Goal: Task Accomplishment & Management: Use online tool/utility

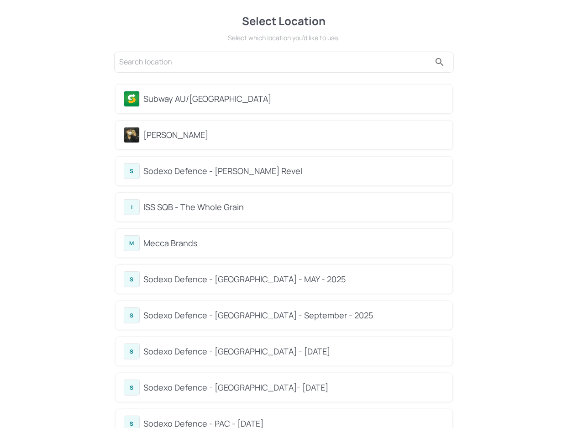
click at [194, 96] on div "Subway AU/NZ" at bounding box center [293, 99] width 301 height 12
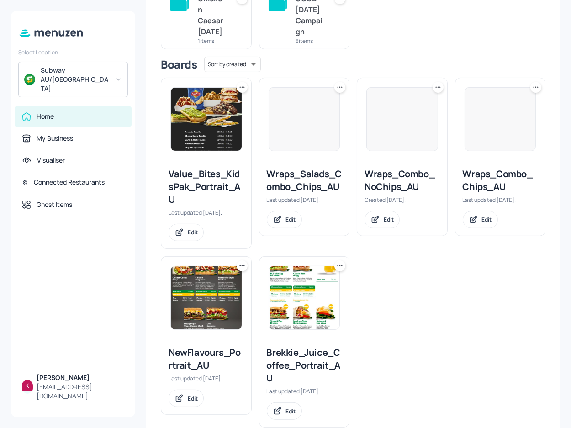
scroll to position [247, 0]
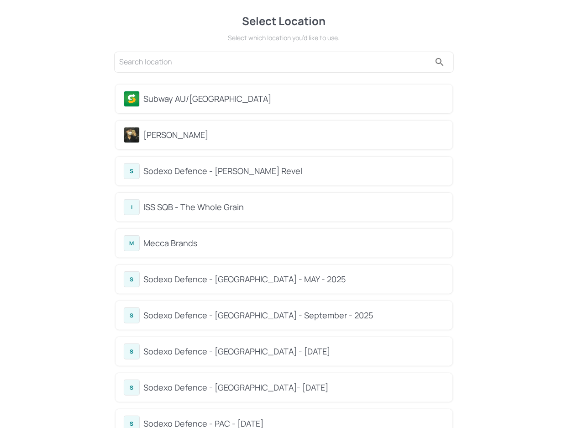
click at [211, 104] on div "Subway AU/NZ" at bounding box center [293, 99] width 301 height 12
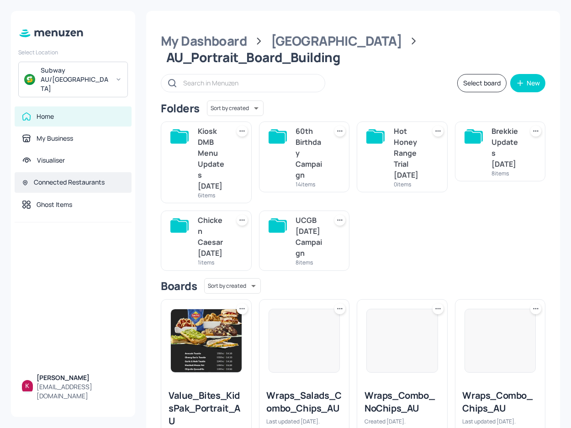
click at [83, 178] on div "Connected Restaurants" at bounding box center [69, 182] width 71 height 9
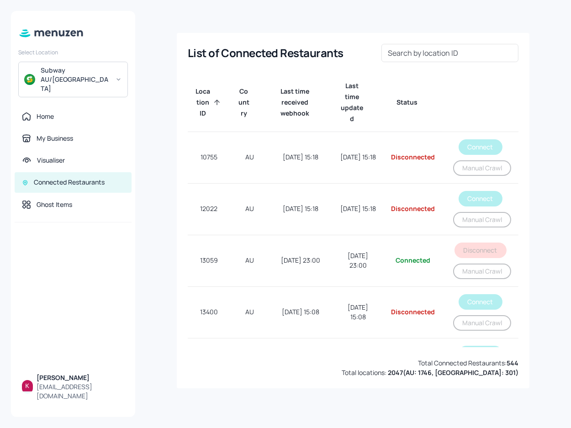
click at [429, 52] on input "Search by location ID" at bounding box center [449, 53] width 137 height 18
paste input "36076"
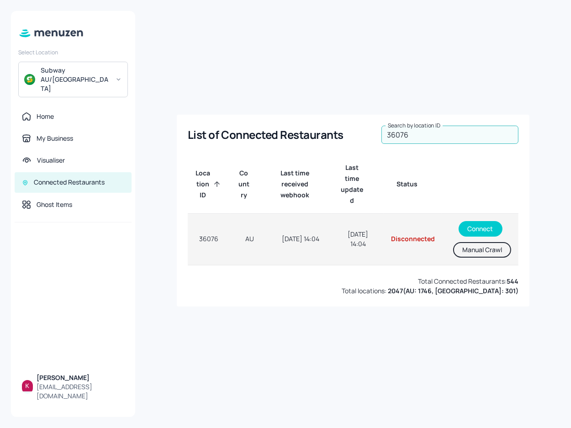
type input "36076"
click at [487, 251] on button "Manual Crawl" at bounding box center [482, 250] width 58 height 16
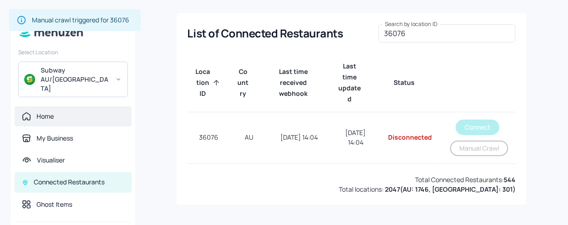
click at [66, 112] on div "Home" at bounding box center [73, 116] width 102 height 9
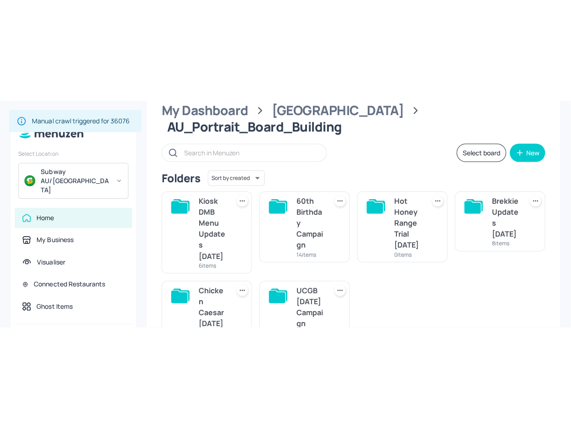
scroll to position [207, 0]
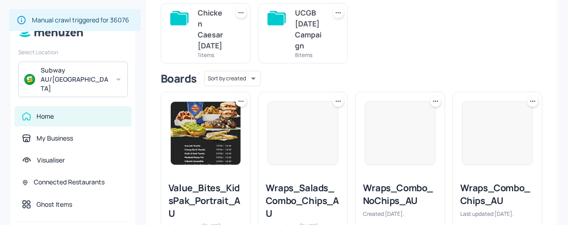
click at [204, 131] on img at bounding box center [206, 133] width 70 height 63
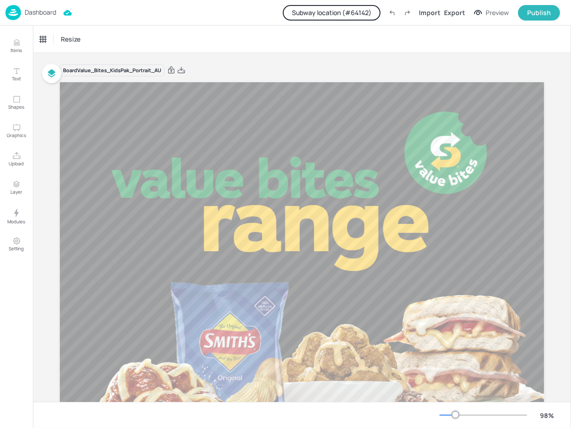
click at [343, 17] on button "Subway location (# 64142 )" at bounding box center [332, 13] width 98 height 16
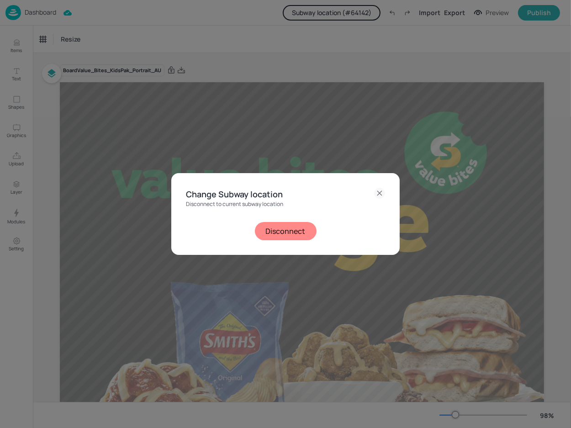
click at [287, 228] on button "Disconnect" at bounding box center [286, 231] width 62 height 18
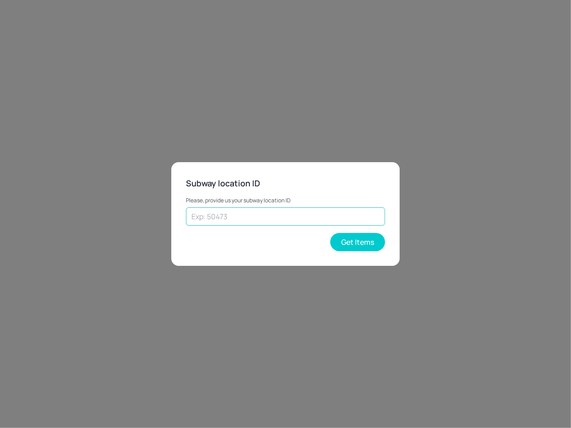
click at [273, 214] on input "text" at bounding box center [285, 216] width 199 height 18
paste input "36076"
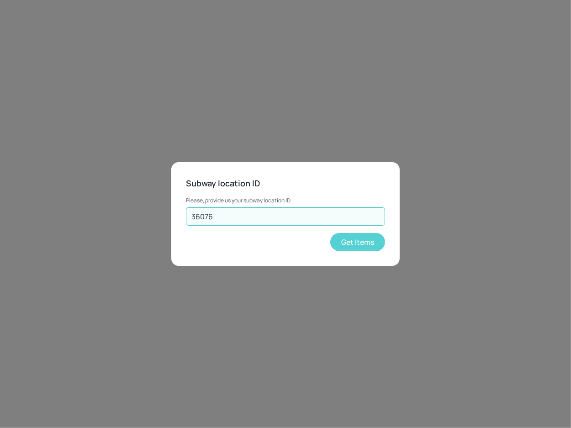
type input "36076"
click at [359, 241] on button "Get Items" at bounding box center [357, 242] width 55 height 18
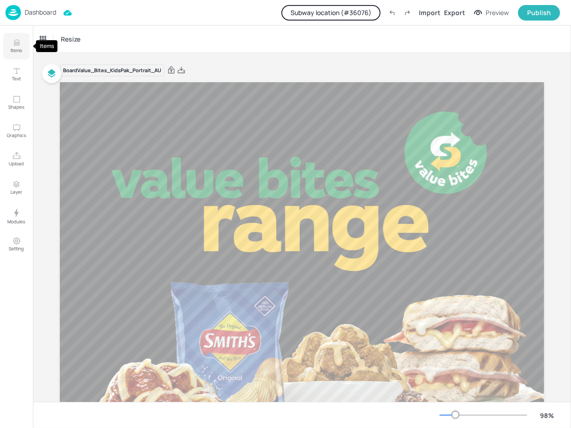
click at [18, 45] on icon "Items" at bounding box center [16, 42] width 9 height 9
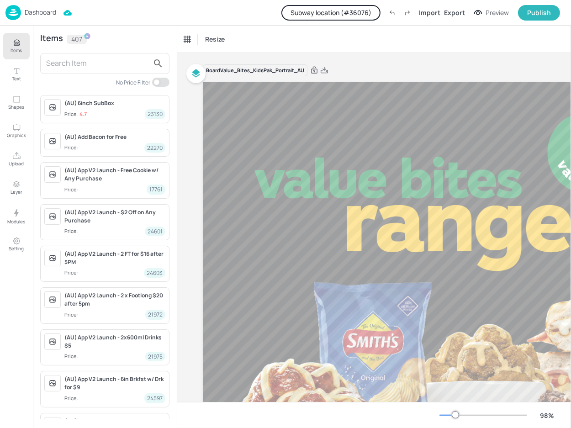
click at [98, 72] on div at bounding box center [104, 63] width 129 height 21
click at [108, 65] on input "text" at bounding box center [97, 63] width 103 height 15
type input "f"
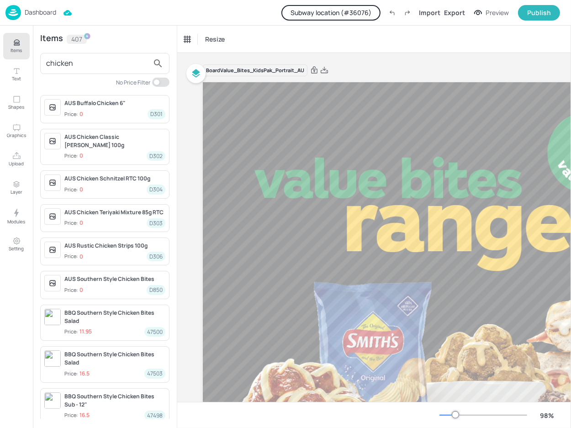
type input "chicken"
click at [163, 79] on input "checkbox" at bounding box center [156, 82] width 27 height 9
checkbox input "true"
click at [110, 57] on input "chicken" at bounding box center [97, 63] width 103 height 15
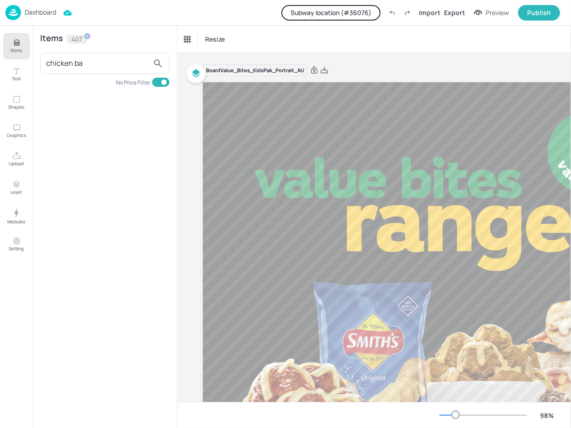
type input "chicken bac"
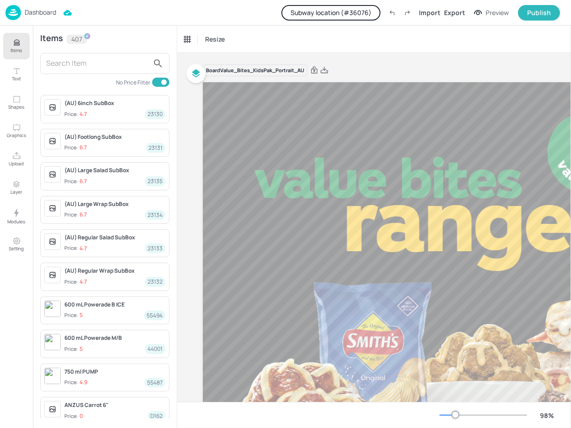
type input "b"
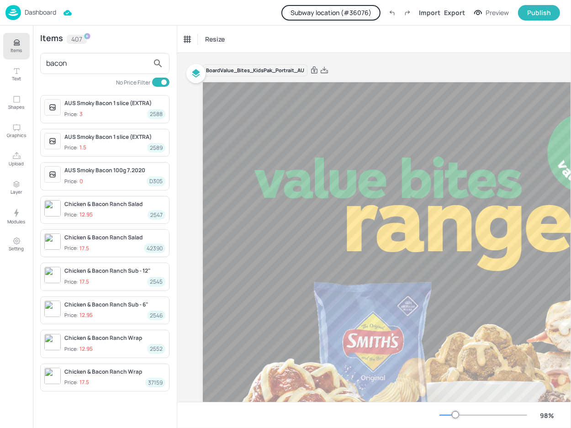
type input "bacon r"
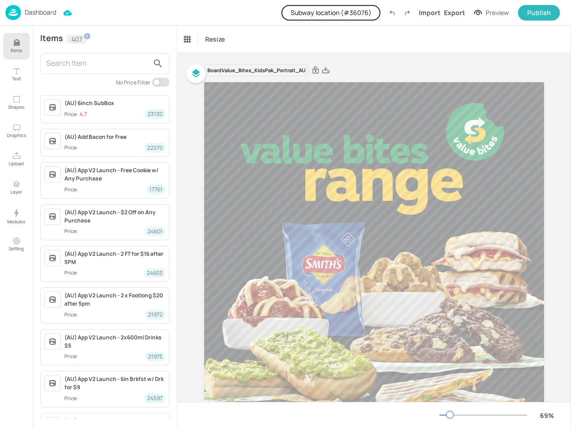
click at [118, 62] on input "text" at bounding box center [97, 63] width 103 height 15
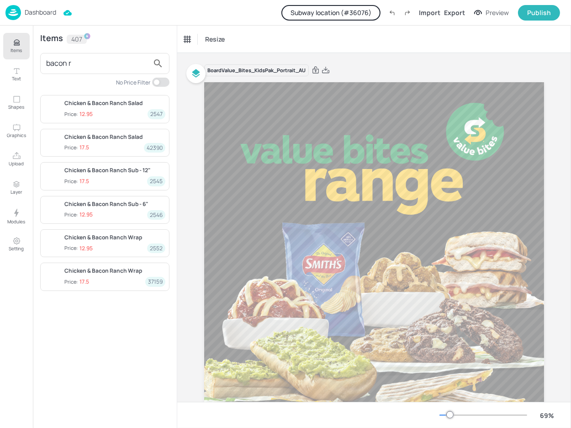
type input "bacon r"
click at [18, 200] on button "Layer" at bounding box center [16, 187] width 26 height 26
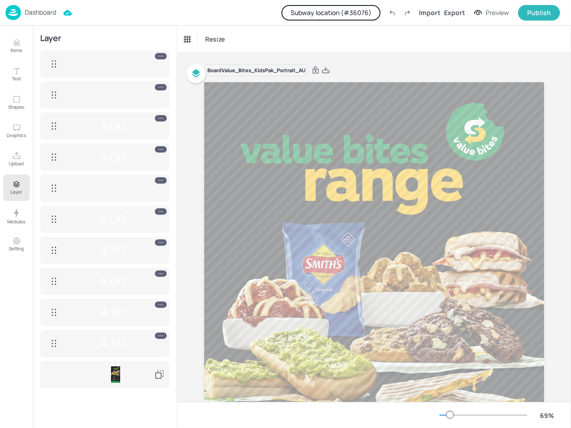
click at [43, 9] on p "Dashboard" at bounding box center [40, 12] width 31 height 6
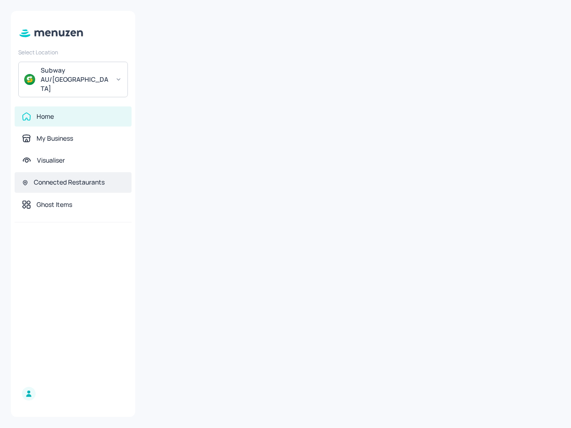
click at [75, 178] on div "Connected Restaurants" at bounding box center [69, 182] width 71 height 9
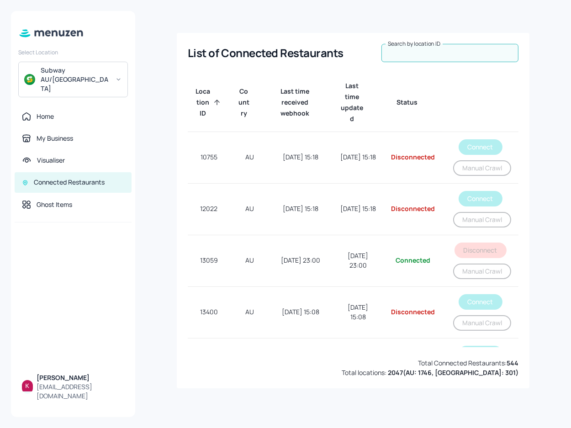
click at [423, 56] on input "Search by location ID" at bounding box center [449, 53] width 137 height 18
paste input "36076"
click at [423, 56] on input "36076" at bounding box center [449, 53] width 137 height 18
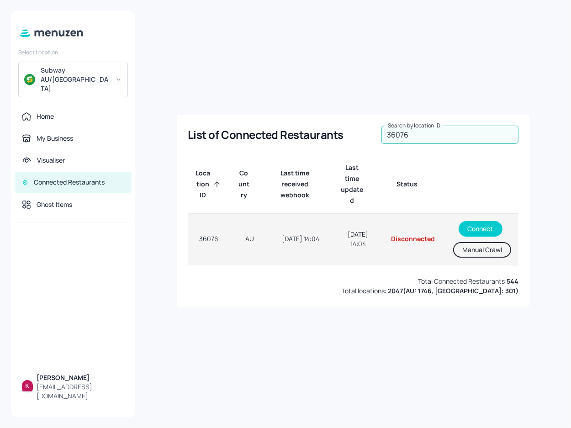
type input "36076"
click at [470, 250] on button "Manual Crawl" at bounding box center [482, 250] width 58 height 16
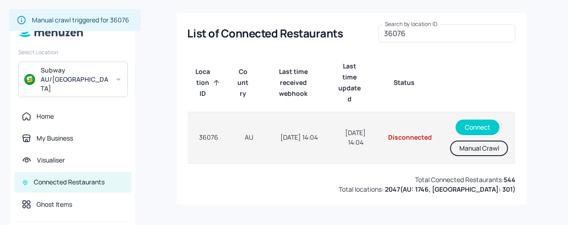
click at [482, 147] on button "Manual Crawl" at bounding box center [479, 149] width 58 height 16
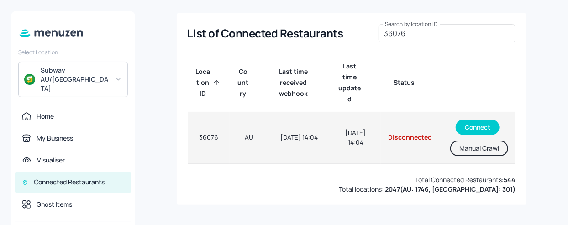
click at [467, 151] on button "Manual Crawl" at bounding box center [479, 149] width 58 height 16
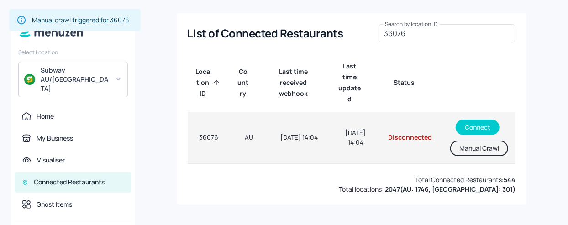
click at [466, 151] on button "Manual Crawl" at bounding box center [479, 149] width 58 height 16
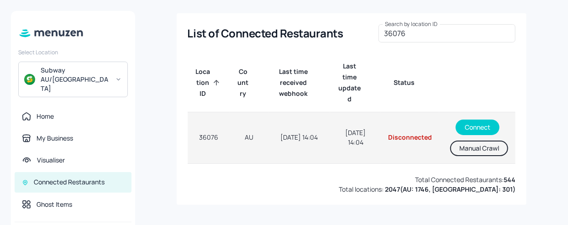
click at [487, 148] on button "Manual Crawl" at bounding box center [479, 149] width 58 height 16
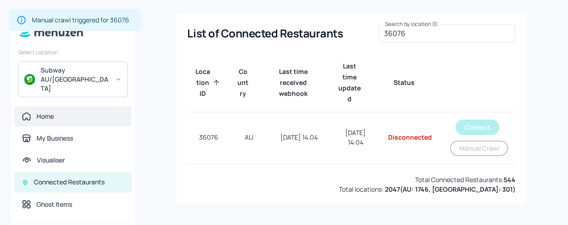
click at [52, 112] on div "Home" at bounding box center [45, 116] width 17 height 9
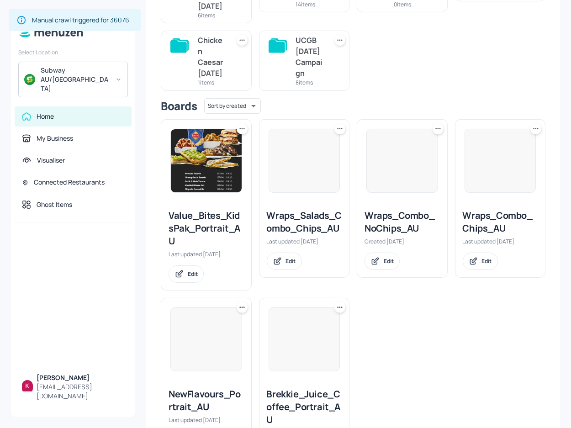
scroll to position [247, 0]
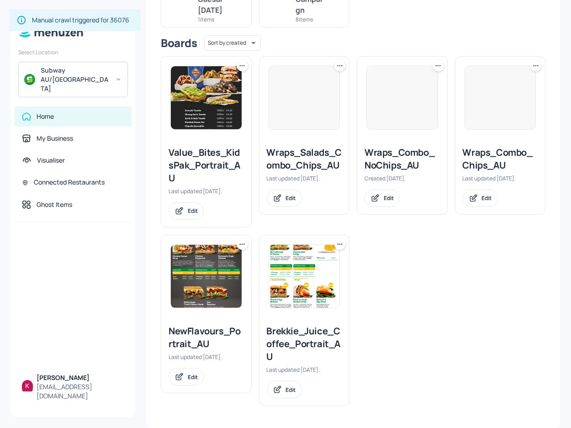
click at [224, 148] on div "Value_Bites_KidsPak_Portrait_AU" at bounding box center [205, 165] width 75 height 38
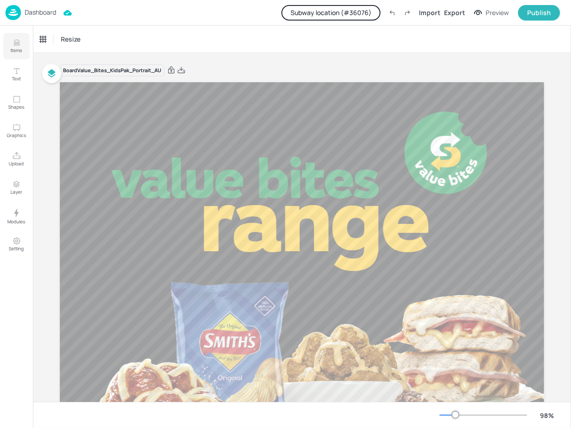
click at [21, 38] on icon "Items" at bounding box center [16, 42] width 9 height 9
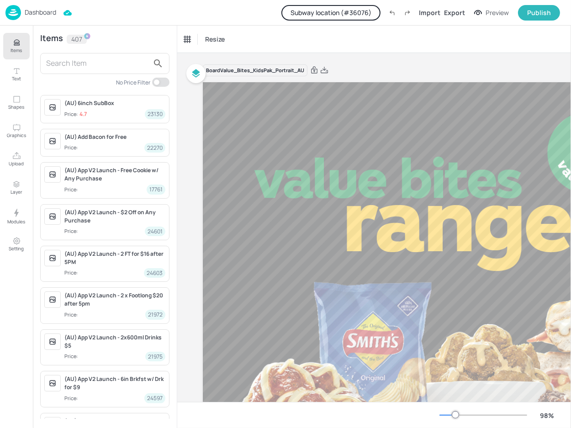
click at [124, 69] on input "text" at bounding box center [97, 63] width 103 height 15
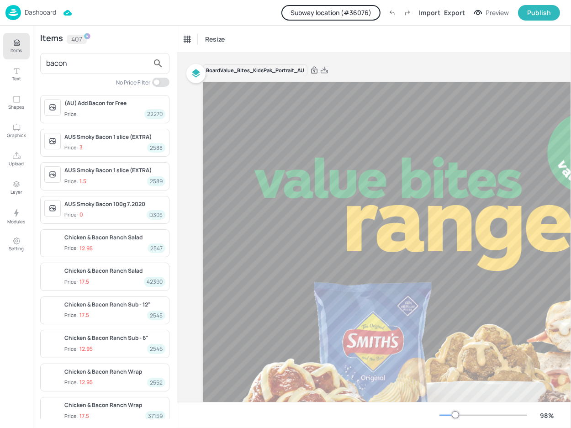
type input "bacon"
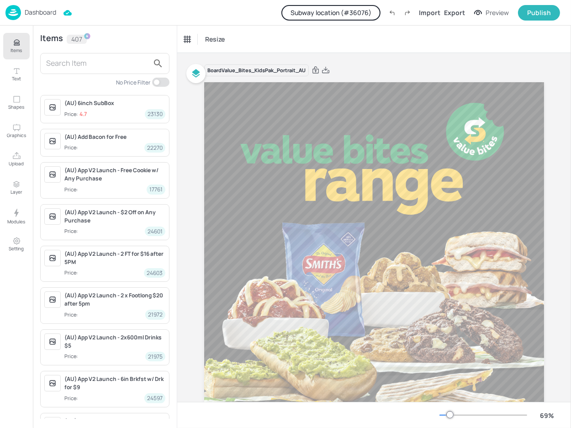
click at [102, 60] on input "text" at bounding box center [97, 63] width 103 height 15
type input "c"
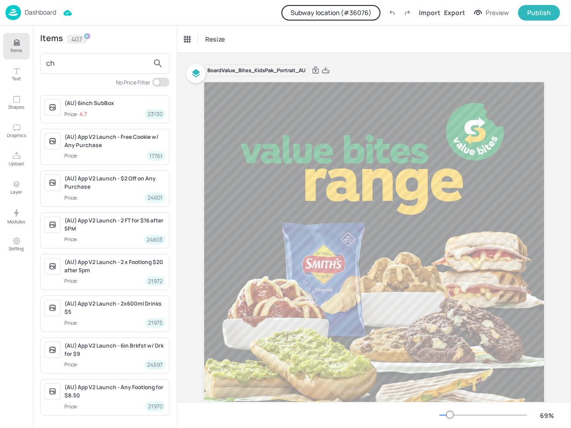
type input "c"
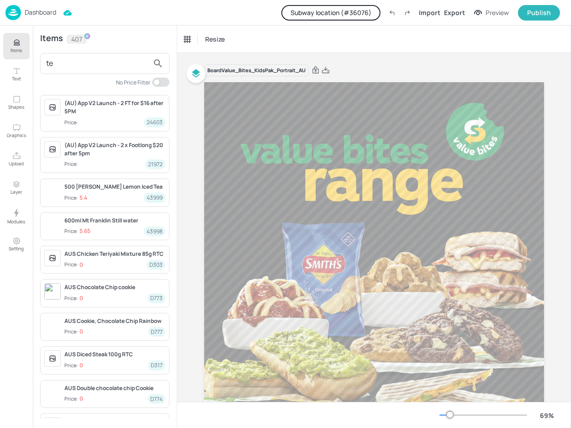
type input "t"
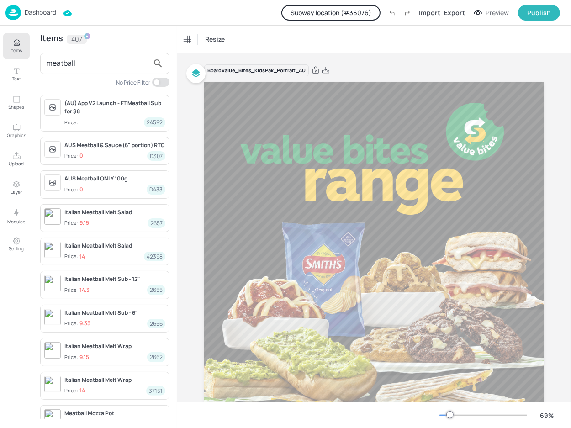
type input "meatball"
click at [157, 81] on input "checkbox" at bounding box center [156, 82] width 27 height 9
checkbox input "true"
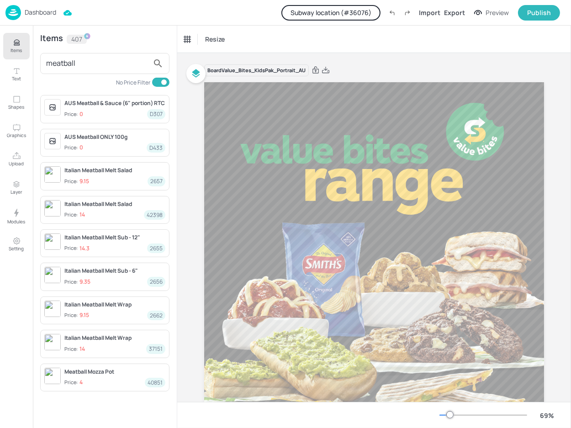
drag, startPoint x: 98, startPoint y: 63, endPoint x: 28, endPoint y: 59, distance: 70.4
click at [28, 59] on div "Items Text Shapes Graphics Upload Layer Modules Setting Items 407 meatball No P…" at bounding box center [88, 227] width 177 height 402
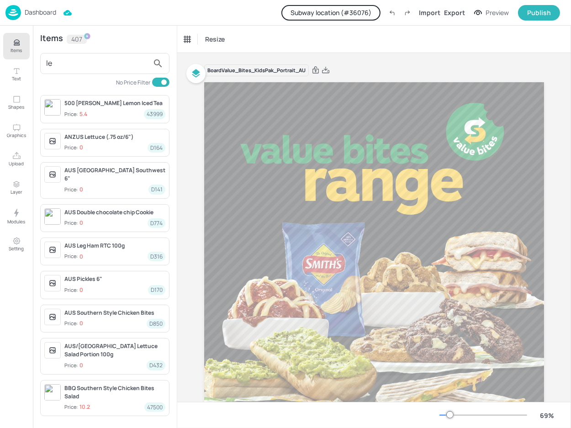
type input "l"
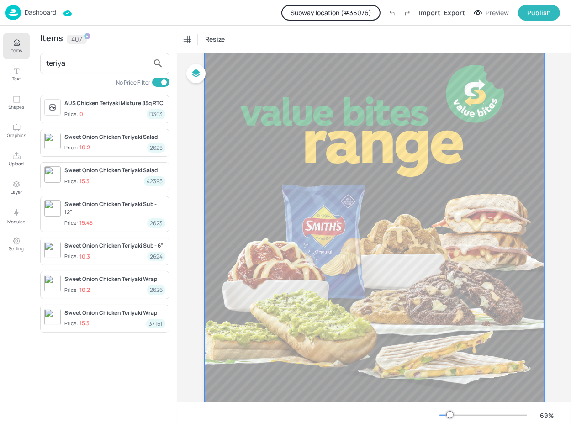
scroll to position [41, 0]
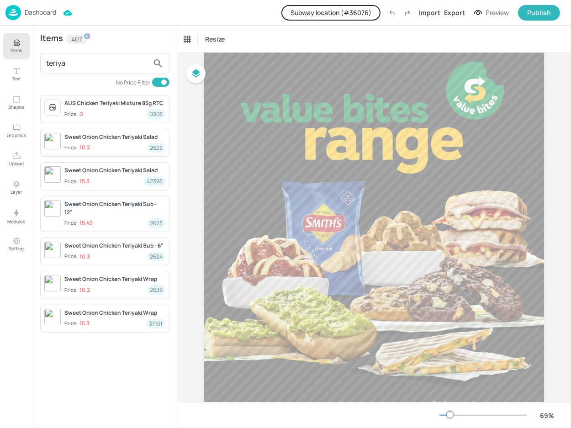
drag, startPoint x: 90, startPoint y: 70, endPoint x: -2, endPoint y: 63, distance: 92.4
click at [0, 63] on html "Dashboard Subway location (# 36076 ) Import Export Preview Publish Items Text S…" at bounding box center [285, 214] width 571 height 428
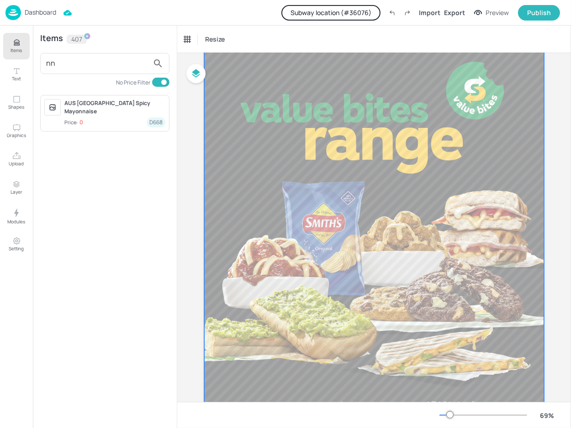
type input "n"
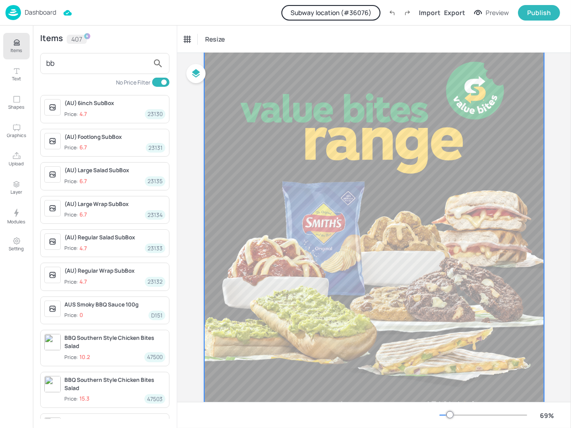
type input "b"
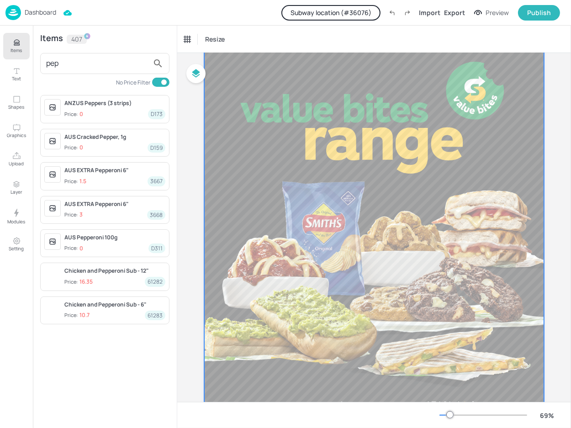
type input "pepp"
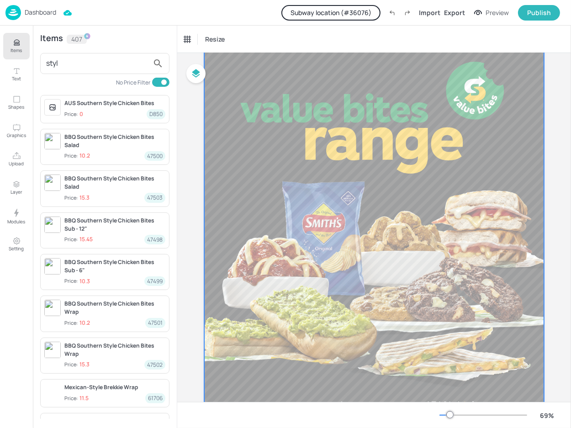
type input "style"
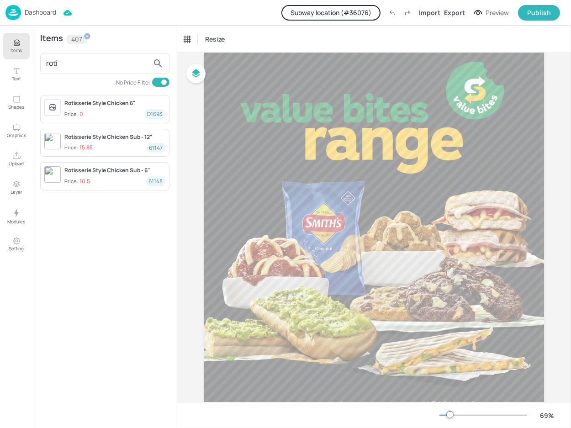
type input "roti"
